Goal: Navigation & Orientation: Find specific page/section

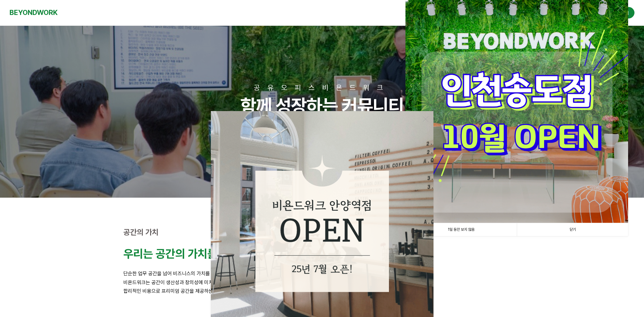
scroll to position [127, 0]
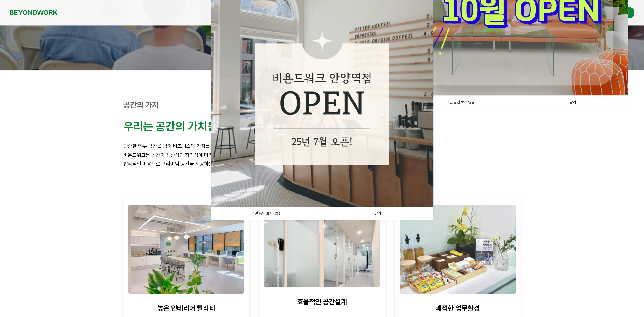
click at [379, 211] on link "닫기" at bounding box center [377, 213] width 111 height 13
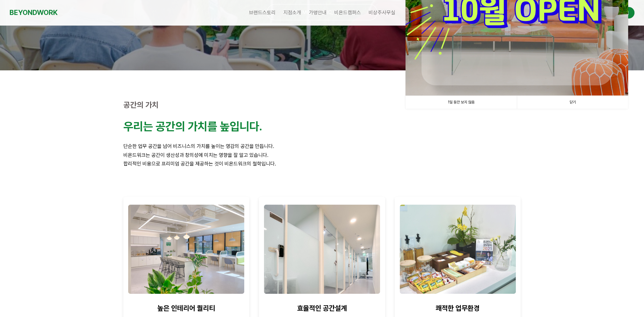
click at [577, 101] on link "닫기" at bounding box center [572, 102] width 111 height 13
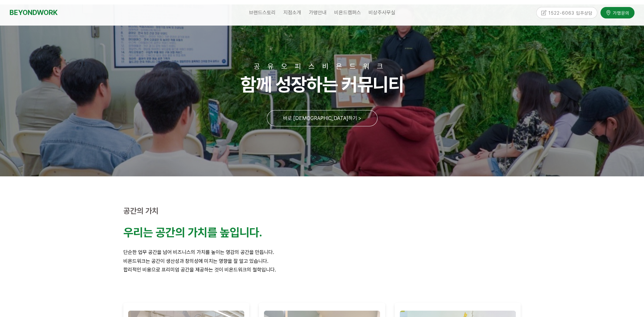
scroll to position [0, 0]
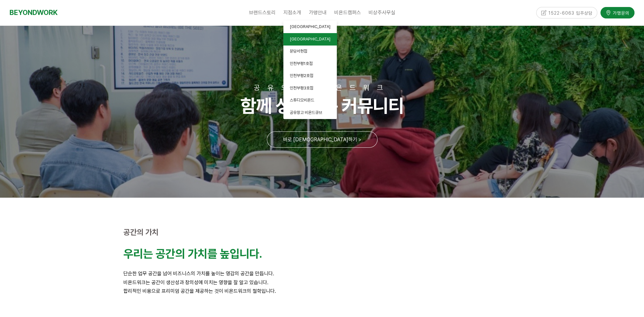
click at [303, 40] on span "[GEOGRAPHIC_DATA]" at bounding box center [310, 39] width 41 height 5
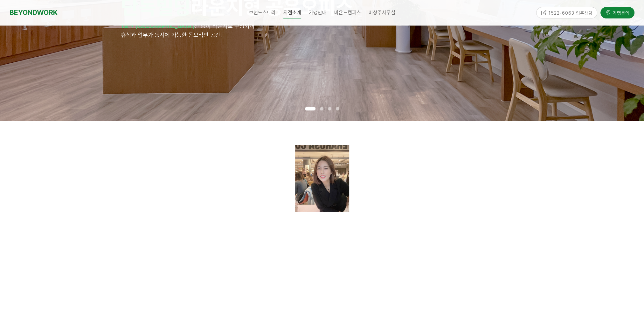
scroll to position [159, 0]
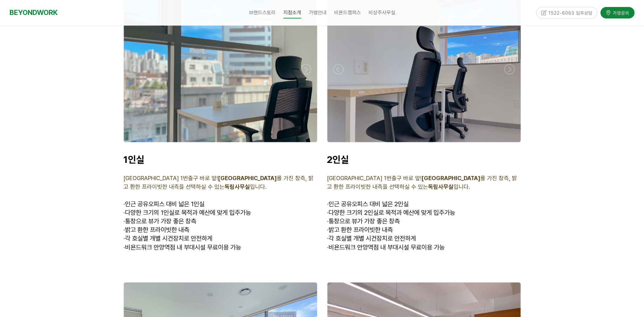
scroll to position [1463, 0]
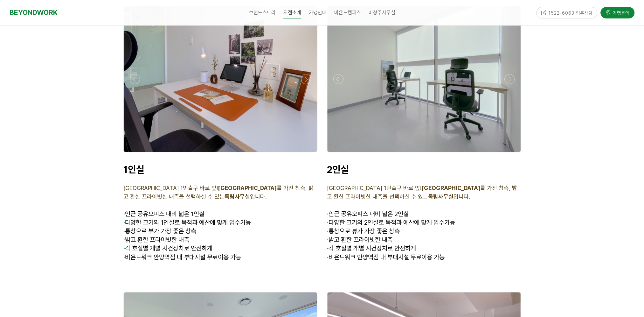
click at [462, 210] on p "· 인근 공유오피스 대비 넓은 2인실" at bounding box center [424, 214] width 194 height 9
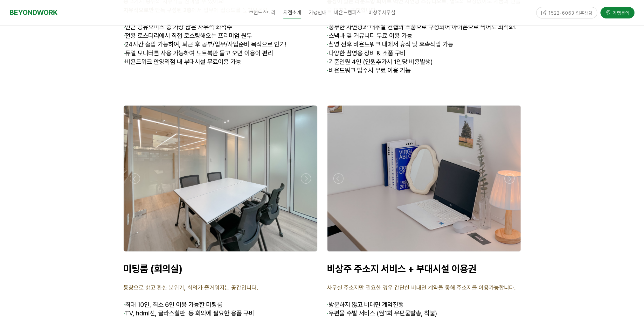
scroll to position [2090, 0]
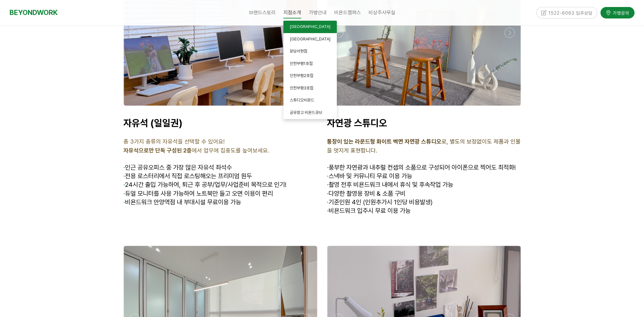
click at [313, 31] on link "[GEOGRAPHIC_DATA]" at bounding box center [309, 27] width 53 height 12
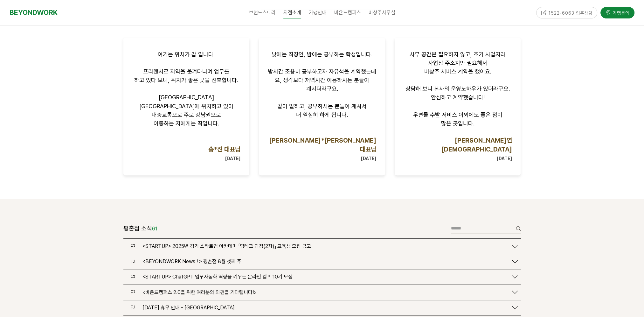
scroll to position [700, 0]
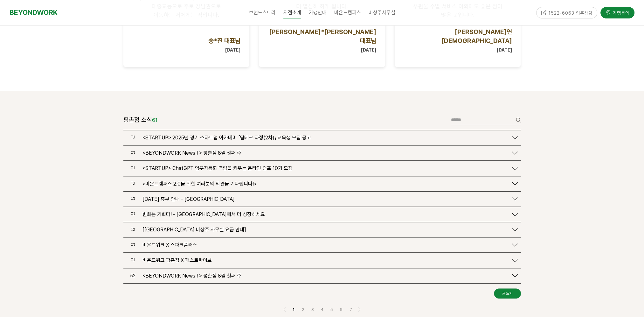
click at [221, 226] on span "[[GEOGRAPHIC_DATA] 비상주 사무실 요금 안내]" at bounding box center [194, 229] width 104 height 6
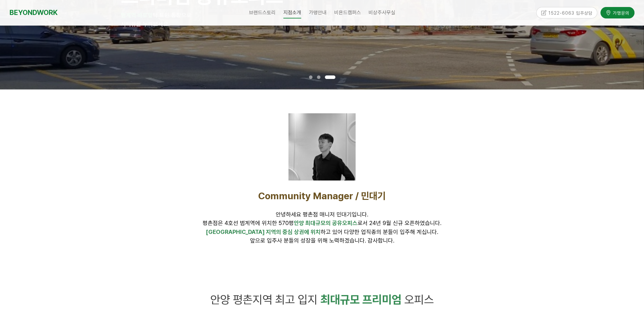
scroll to position [0, 0]
